Goal: Task Accomplishment & Management: Manage account settings

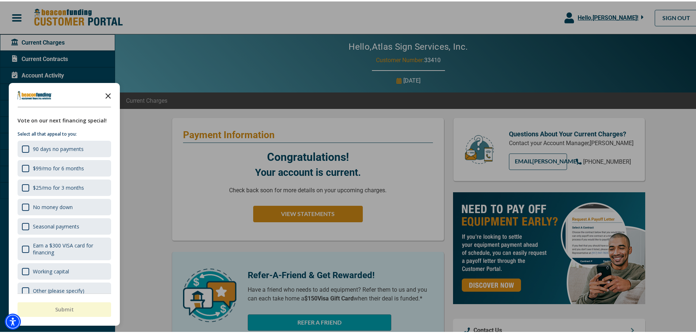
click at [110, 92] on polygon "Close the survey" at bounding box center [108, 94] width 5 height 5
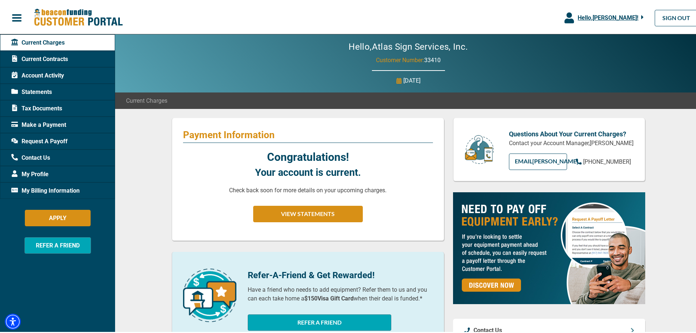
click at [59, 75] on span "Account Activity" at bounding box center [37, 74] width 53 height 9
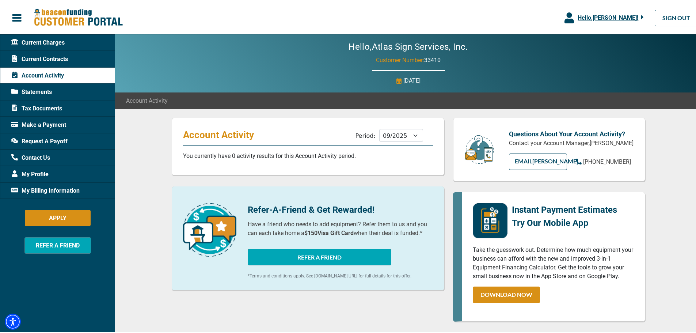
click at [54, 124] on span "Make a Payment" at bounding box center [38, 123] width 55 height 9
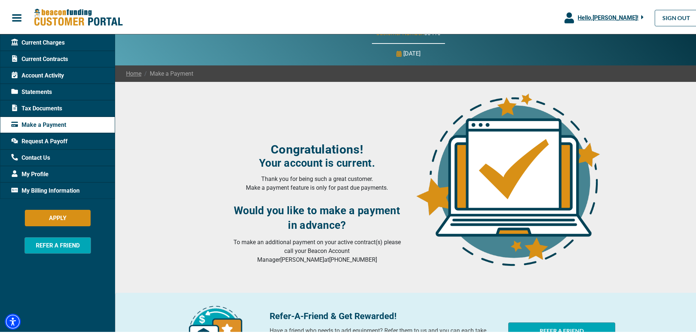
scroll to position [25, 0]
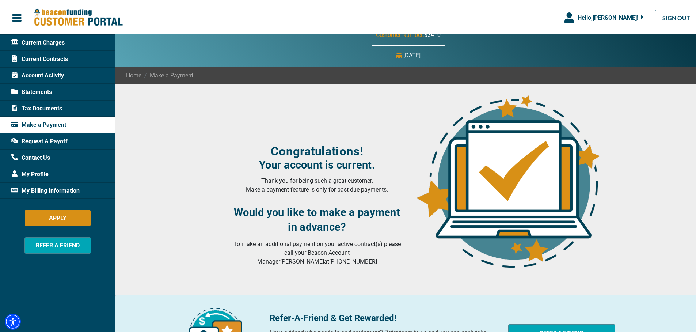
click at [71, 186] on span "My Billing Information" at bounding box center [45, 189] width 68 height 9
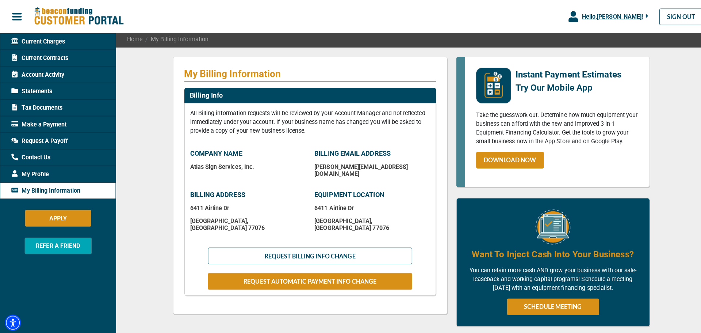
scroll to position [73, 0]
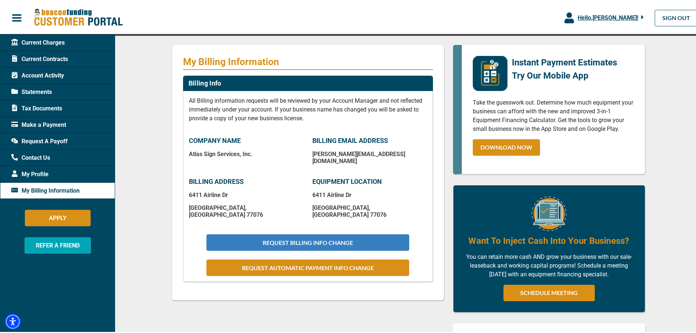
click at [258, 233] on button "REQUEST BILLING INFO CHANGE" at bounding box center [307, 241] width 202 height 16
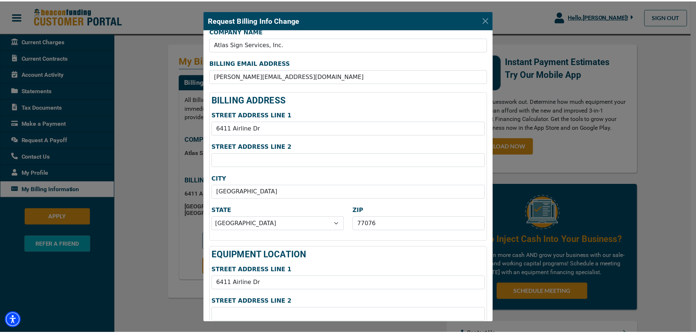
scroll to position [3, 0]
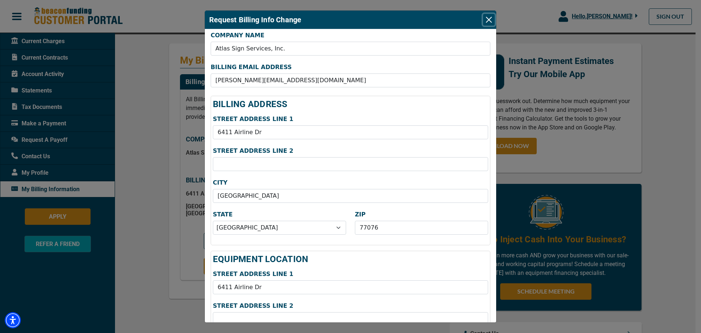
click at [490, 18] on button "Close" at bounding box center [489, 20] width 12 height 12
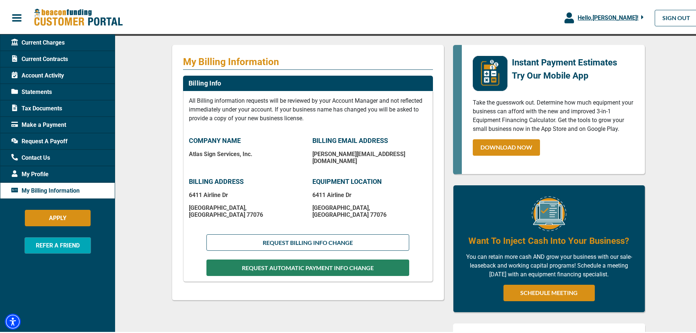
click at [296, 260] on button "REQUEST AUTOMATIC PAYMENT INFO CHANGE" at bounding box center [307, 266] width 202 height 16
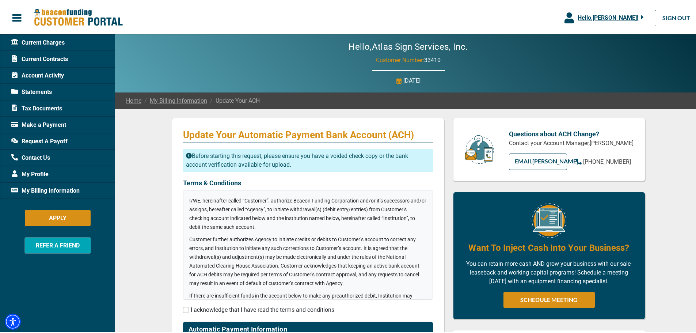
checkbox input "true"
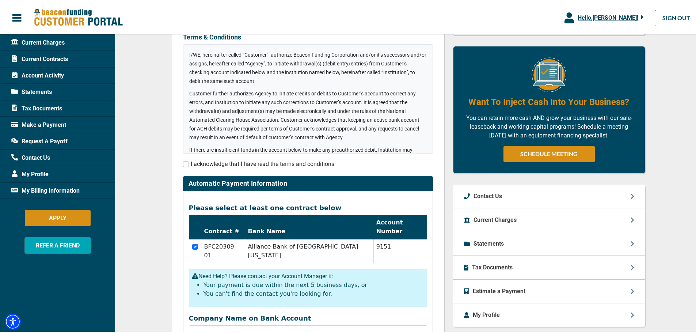
scroll to position [146, 0]
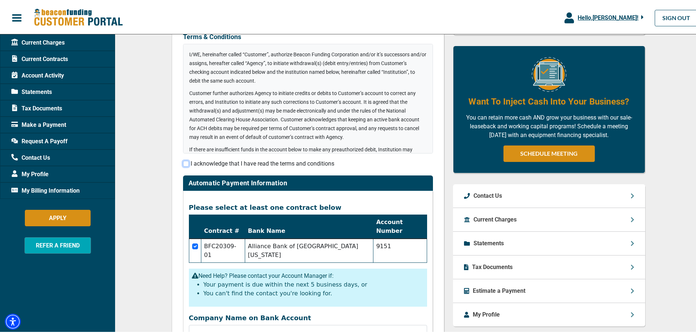
click at [184, 160] on input "checkbox" at bounding box center [186, 162] width 6 height 6
checkbox input "true"
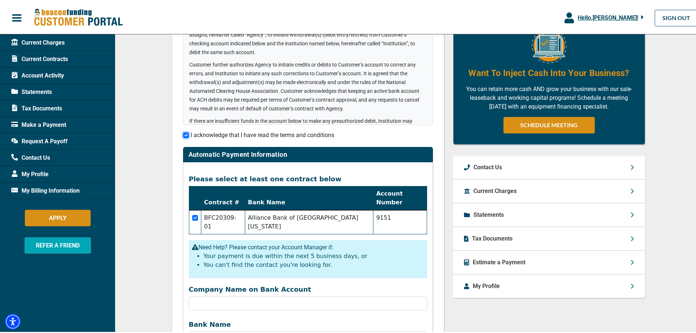
scroll to position [219, 0]
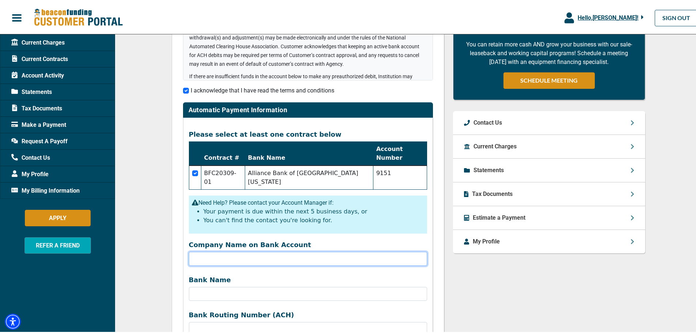
click at [226, 250] on input "Company Name on Bank Account" at bounding box center [308, 257] width 238 height 14
type input "Alliance Bank of [GEOGRAPHIC_DATA][US_STATE]"
click at [219, 250] on input "Alliance Bank of [GEOGRAPHIC_DATA][US_STATE]" at bounding box center [308, 257] width 238 height 14
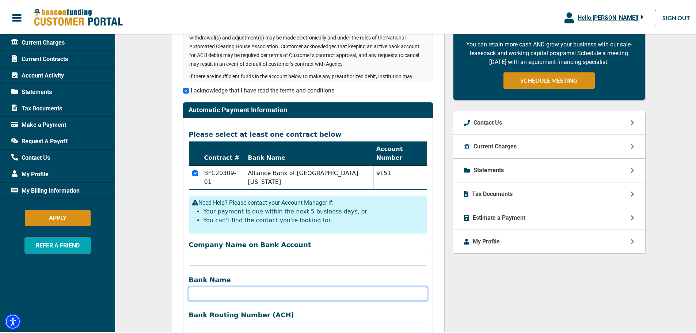
click at [208, 285] on input "Bank Name" at bounding box center [308, 292] width 238 height 14
paste input "Alliance Bank of [GEOGRAPHIC_DATA][US_STATE]"
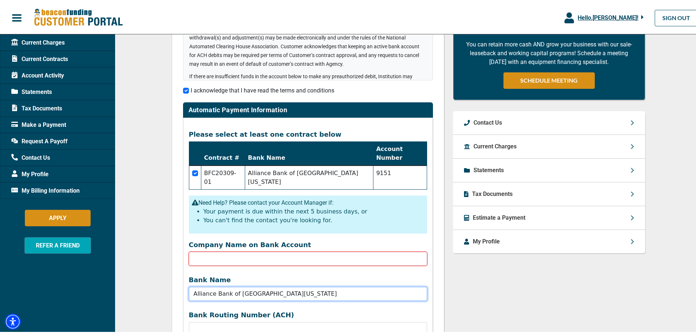
type input "Alliance Bank of [GEOGRAPHIC_DATA][US_STATE]"
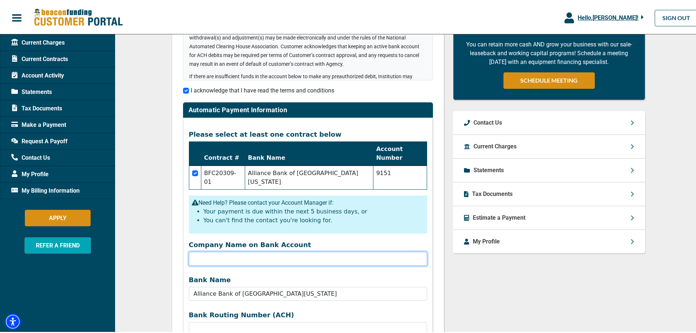
click at [217, 250] on input "Company Name on Bank Account" at bounding box center [308, 257] width 238 height 14
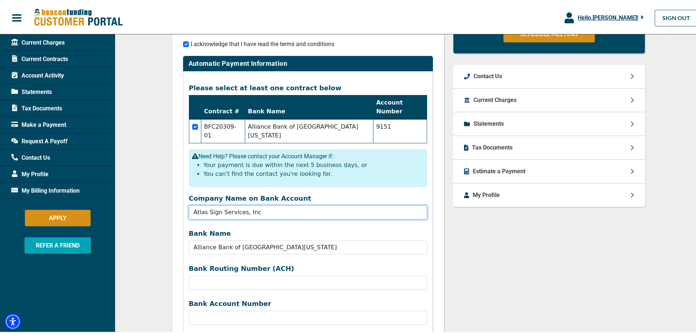
scroll to position [329, 0]
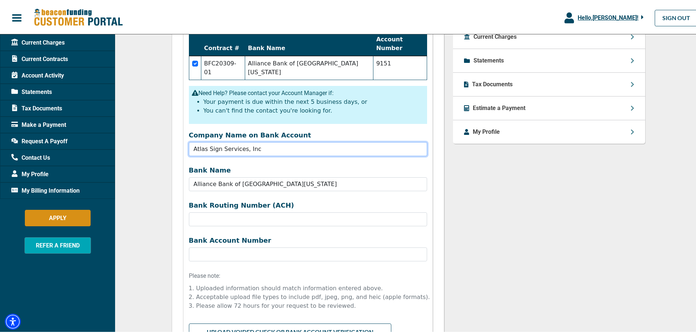
type input "Atlas Sign Services, Inc"
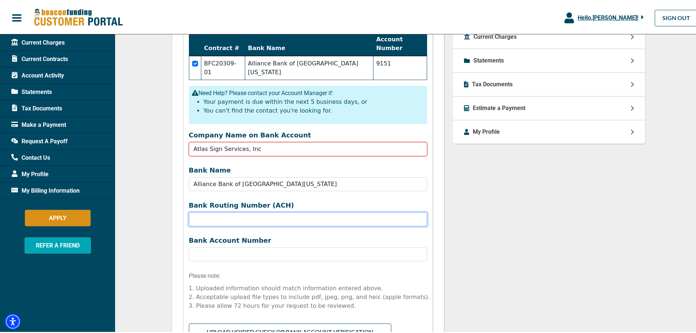
click at [220, 211] on input "Company Name on Bank Account" at bounding box center [308, 218] width 238 height 14
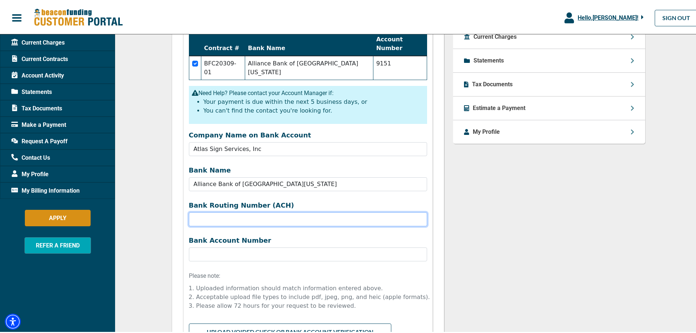
click at [243, 211] on input "Company Name on Bank Account" at bounding box center [308, 218] width 238 height 14
type input "111911156"
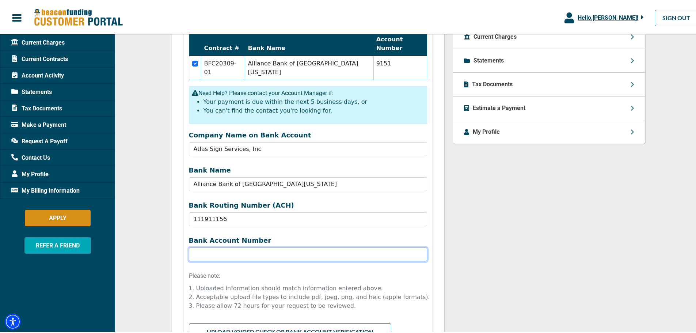
click at [242, 246] on input "Bank Name" at bounding box center [308, 253] width 238 height 14
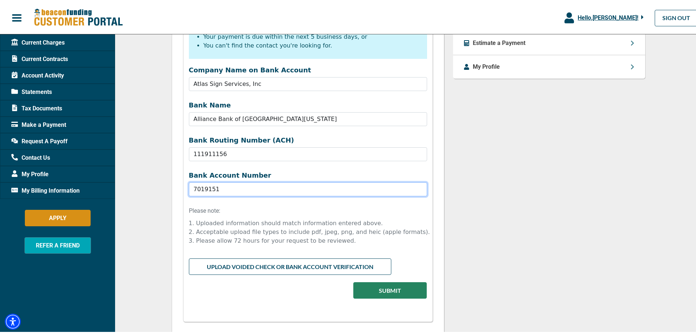
scroll to position [402, 0]
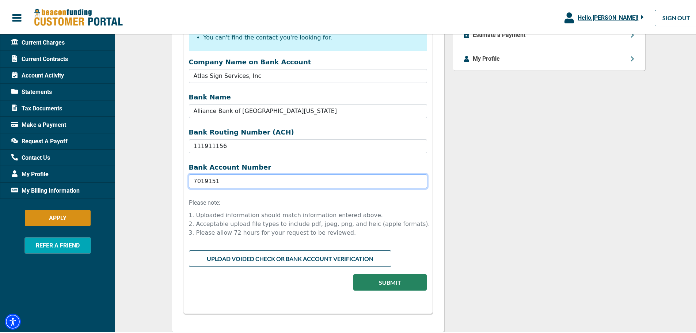
type input "7019151"
click at [296, 249] on input "file" at bounding box center [308, 256] width 238 height 14
type input "C:\fakepath\Atlas Sign - Documents.pdf"
drag, startPoint x: 216, startPoint y: 162, endPoint x: 161, endPoint y: 158, distance: 55.7
click at [161, 158] on div "Update Your Automatic Payment Bank Account (ACH) Before starting this request, …" at bounding box center [408, 33] width 586 height 654
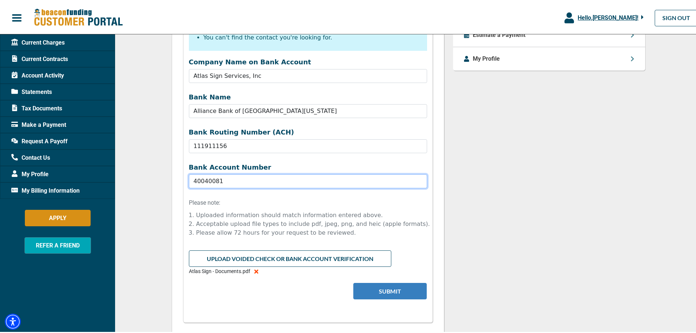
type input "40040081"
click at [389, 281] on button "Submit" at bounding box center [389, 289] width 73 height 16
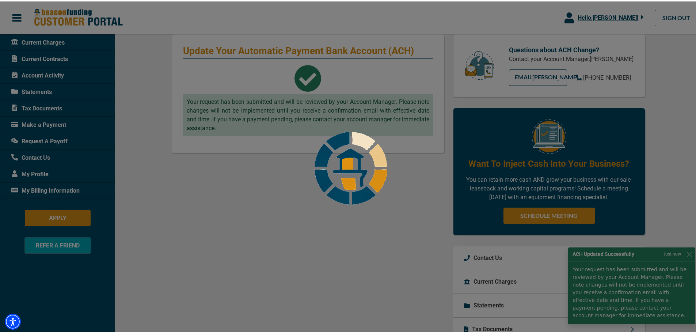
scroll to position [0, 0]
